Goal: Check status: Check status

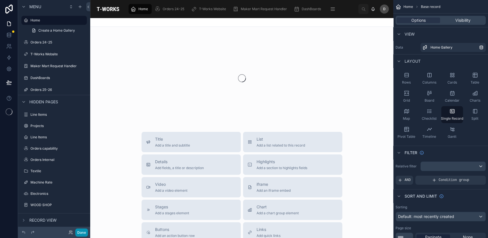
click at [85, 230] on button "Done" at bounding box center [81, 232] width 13 height 8
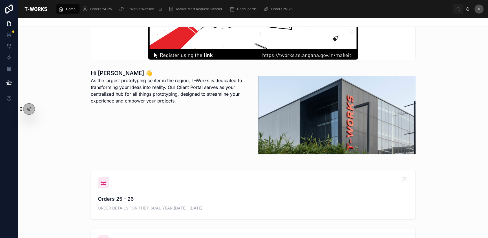
scroll to position [141, 0]
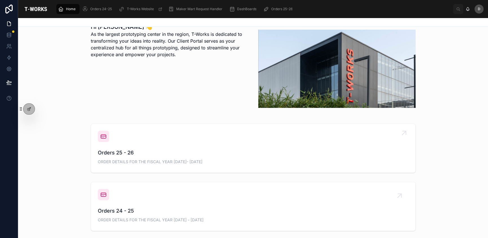
click at [195, 139] on div "Orders 25 - 26 ORDER DETAILS FOR THE FISCAL YEAR [DATE]- [DATE]" at bounding box center [253, 147] width 311 height 35
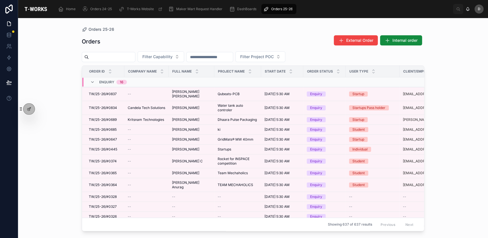
click at [118, 52] on div at bounding box center [109, 57] width 54 height 10
click at [132, 60] on input "text" at bounding box center [112, 57] width 46 height 8
click at [168, 36] on div "Orders External Order Internal order" at bounding box center [253, 41] width 342 height 13
click at [128, 51] on div "Filter Capability Filter Project POC" at bounding box center [253, 56] width 342 height 11
click at [129, 52] on div at bounding box center [109, 57] width 54 height 10
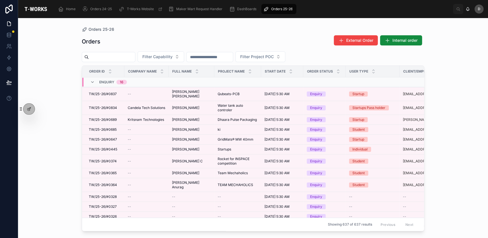
click at [131, 55] on input "text" at bounding box center [112, 57] width 46 height 8
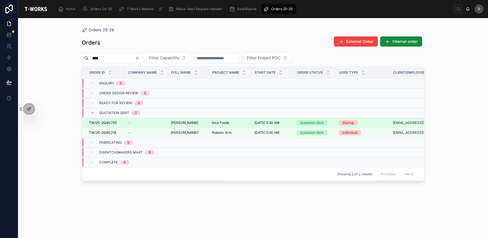
type input "****"
click at [198, 121] on div "[PERSON_NAME] [PERSON_NAME]" at bounding box center [188, 122] width 34 height 5
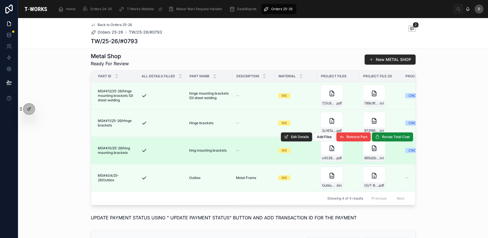
scroll to position [178, 0]
